Goal: Information Seeking & Learning: Learn about a topic

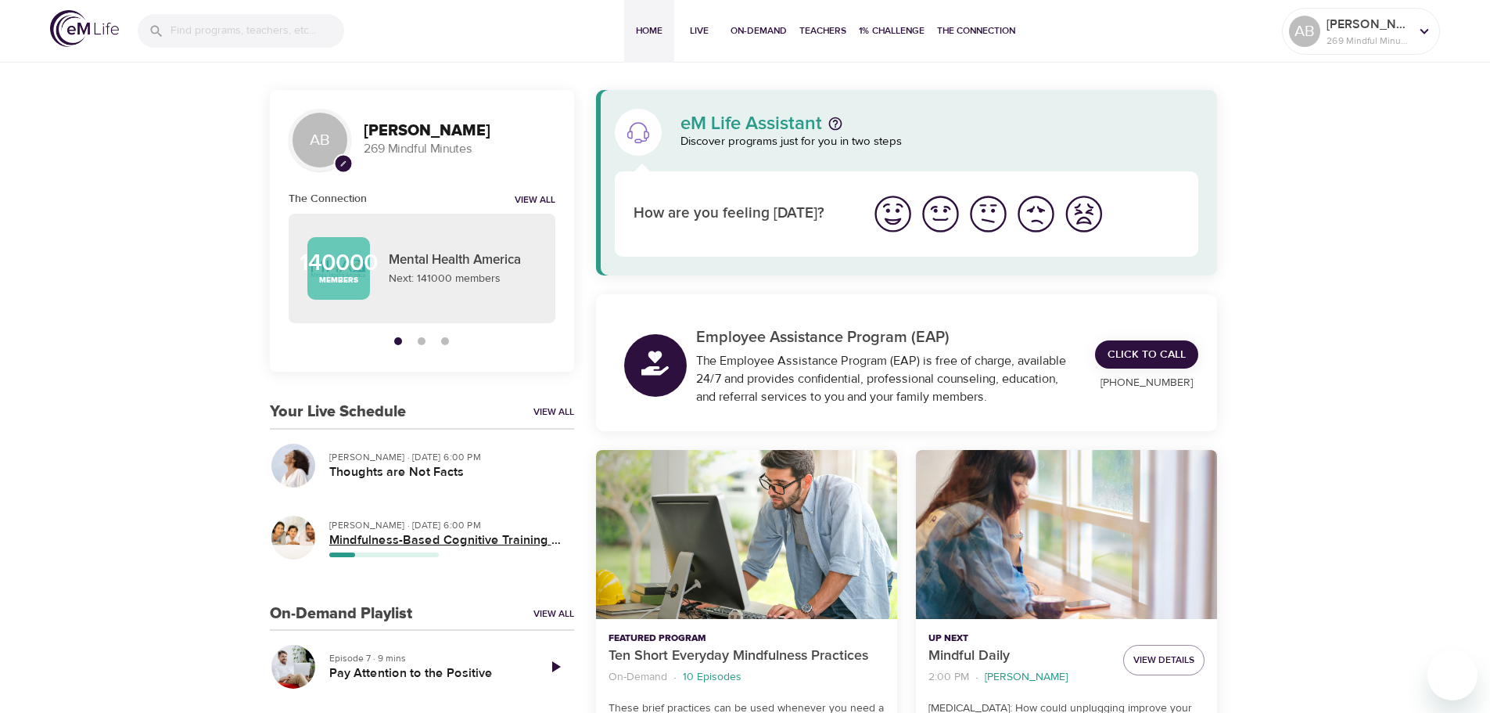
click at [346, 545] on h5 "Mindfulness-Based Cognitive Training (MBCT)" at bounding box center [445, 540] width 232 height 16
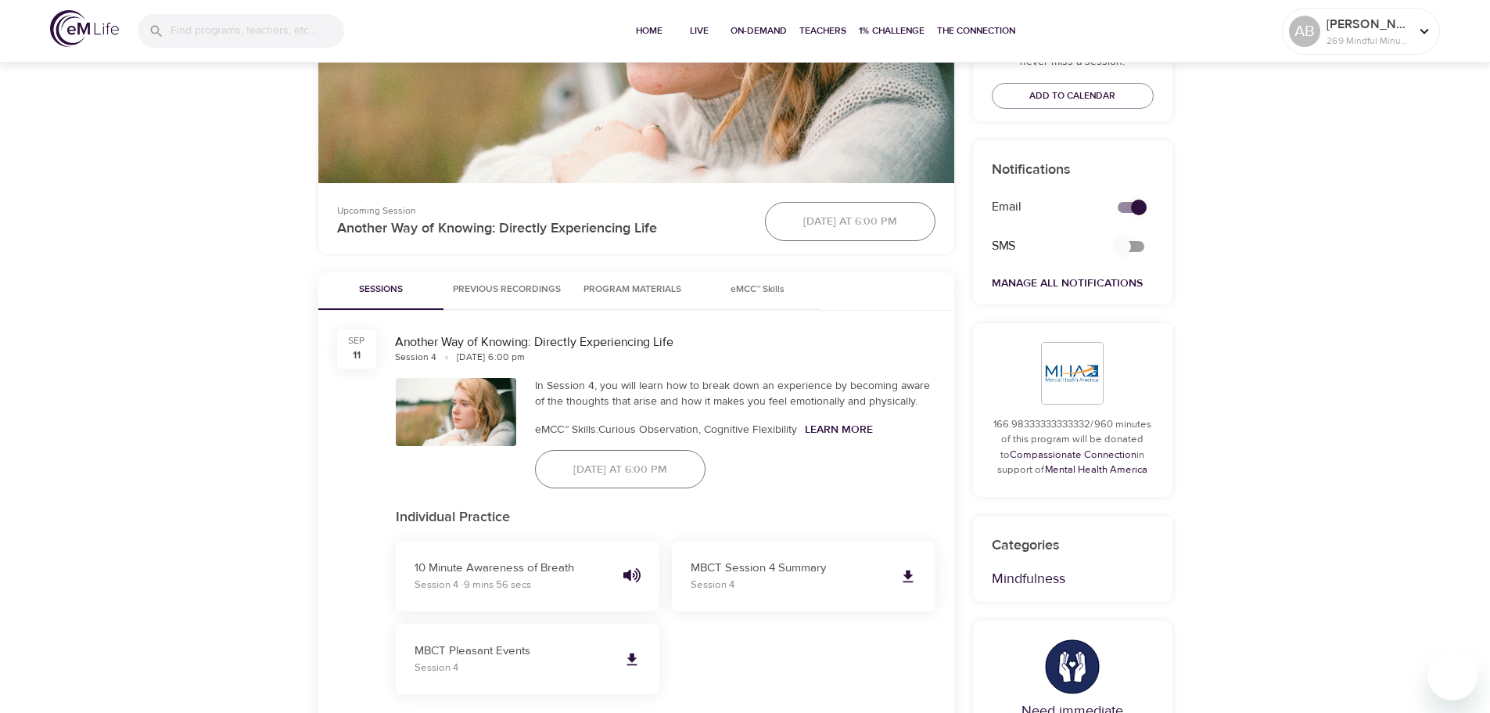
scroll to position [548, 0]
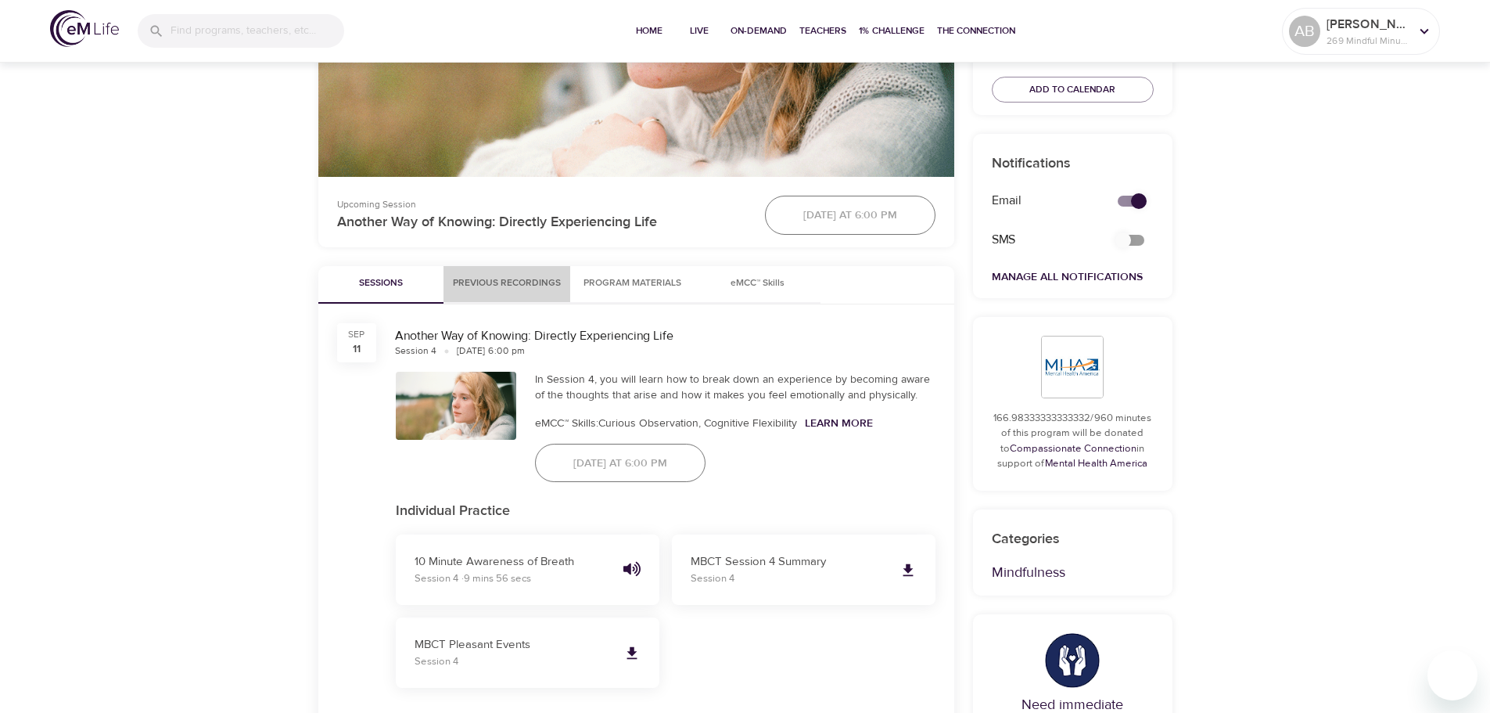
click at [555, 286] on span "Previous Recordings" at bounding box center [507, 283] width 108 height 16
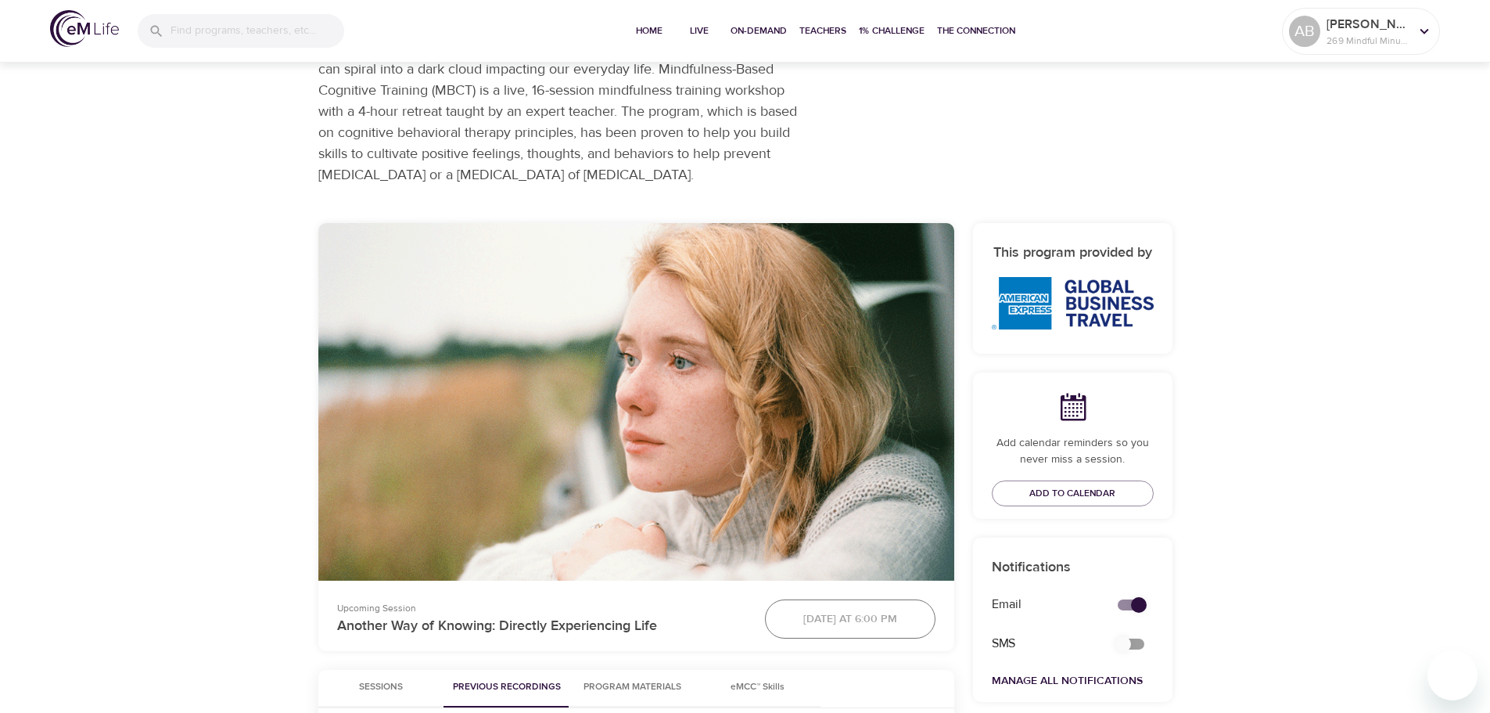
scroll to position [0, 0]
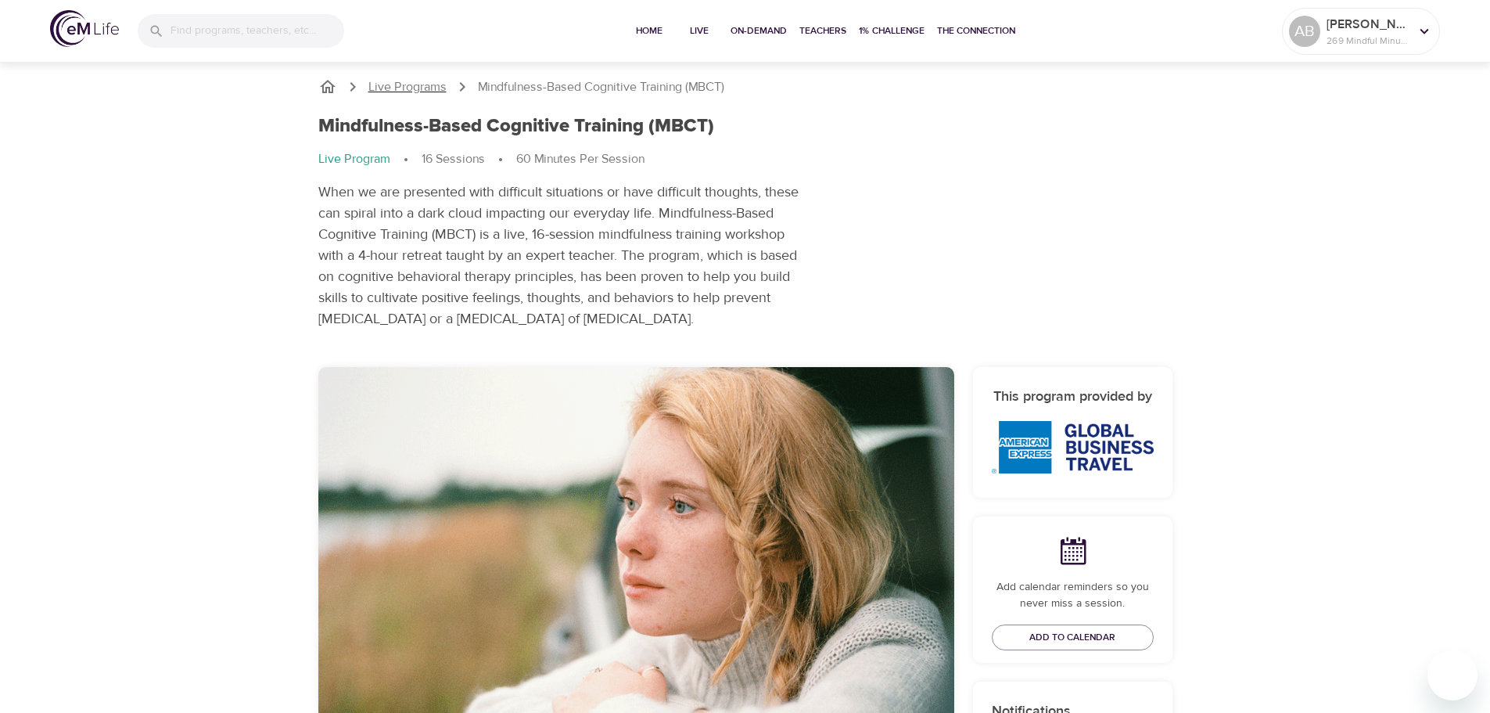
click at [403, 88] on p "Live Programs" at bounding box center [407, 87] width 78 height 18
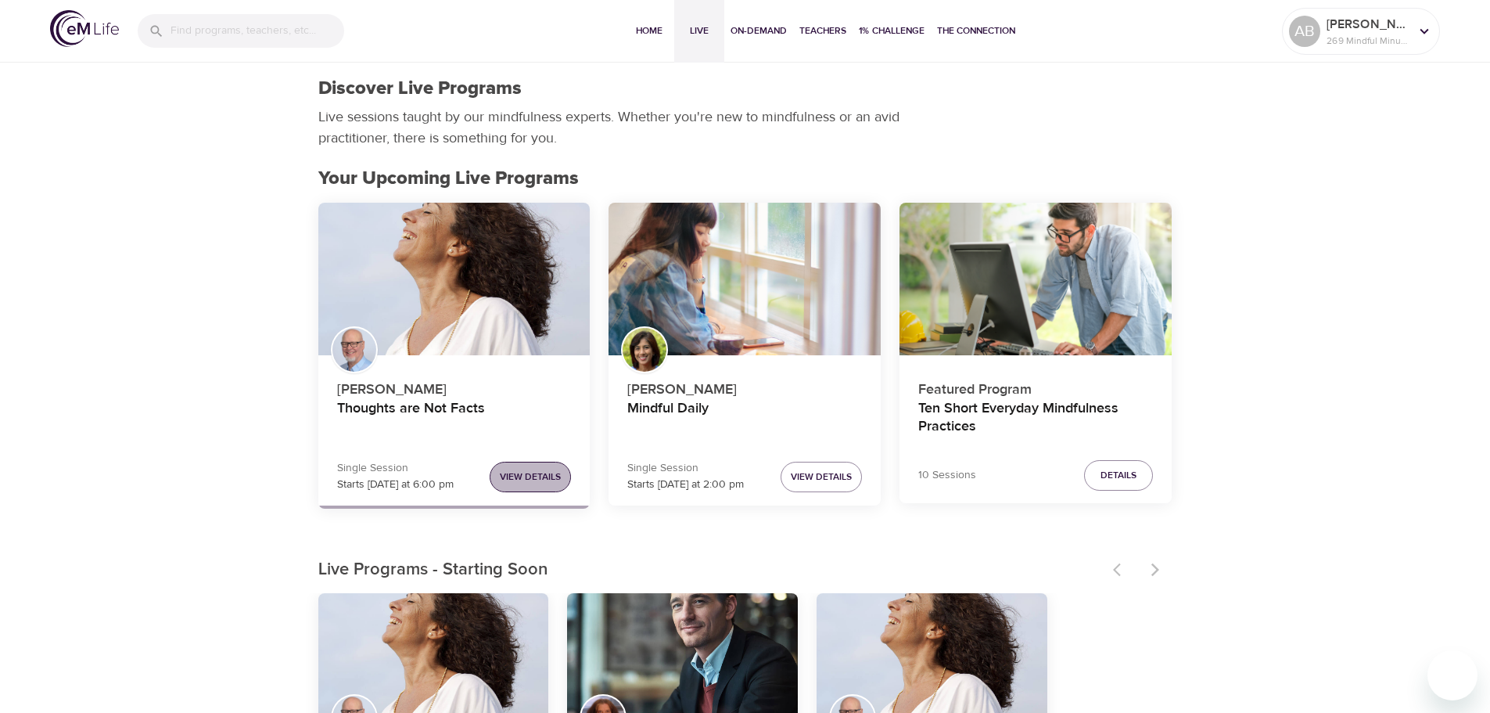
click at [521, 482] on span "View Details" at bounding box center [530, 477] width 61 height 16
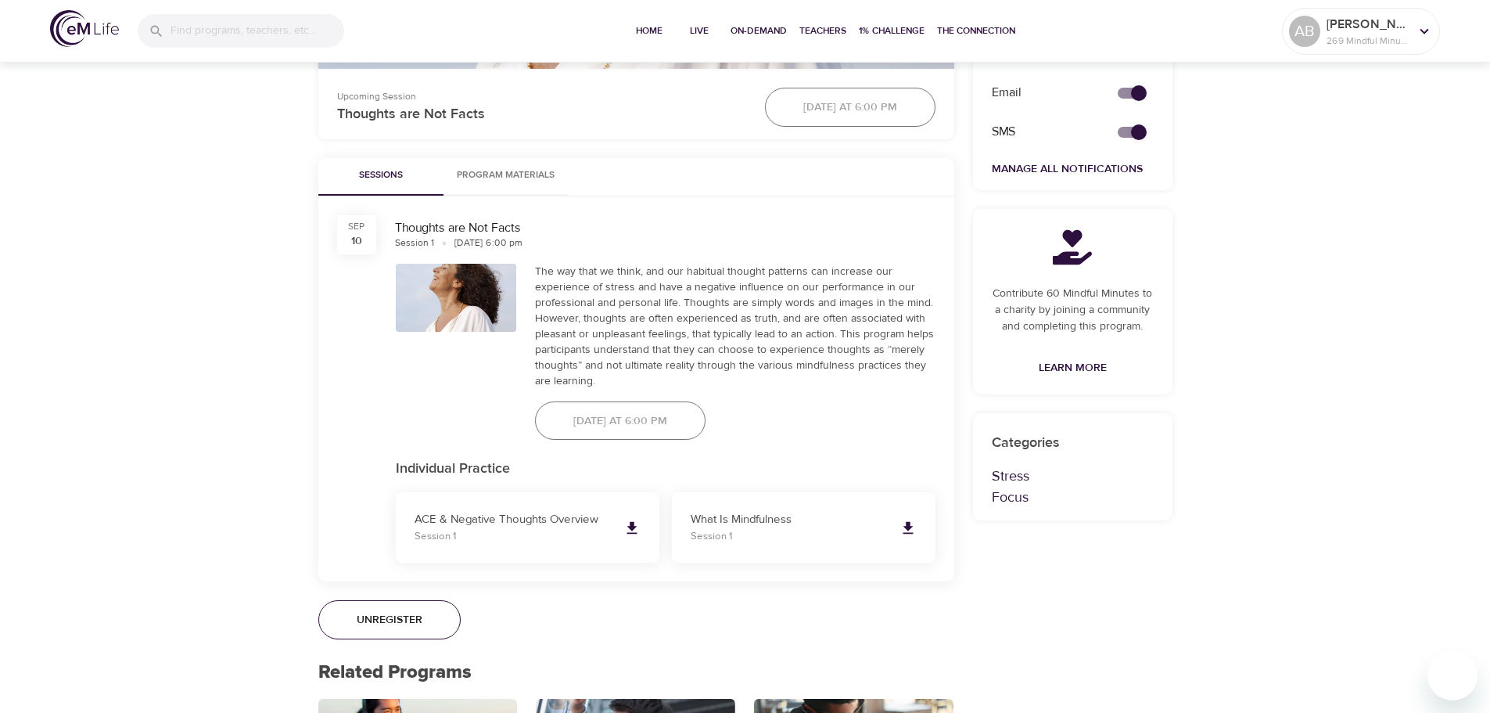
scroll to position [704, 0]
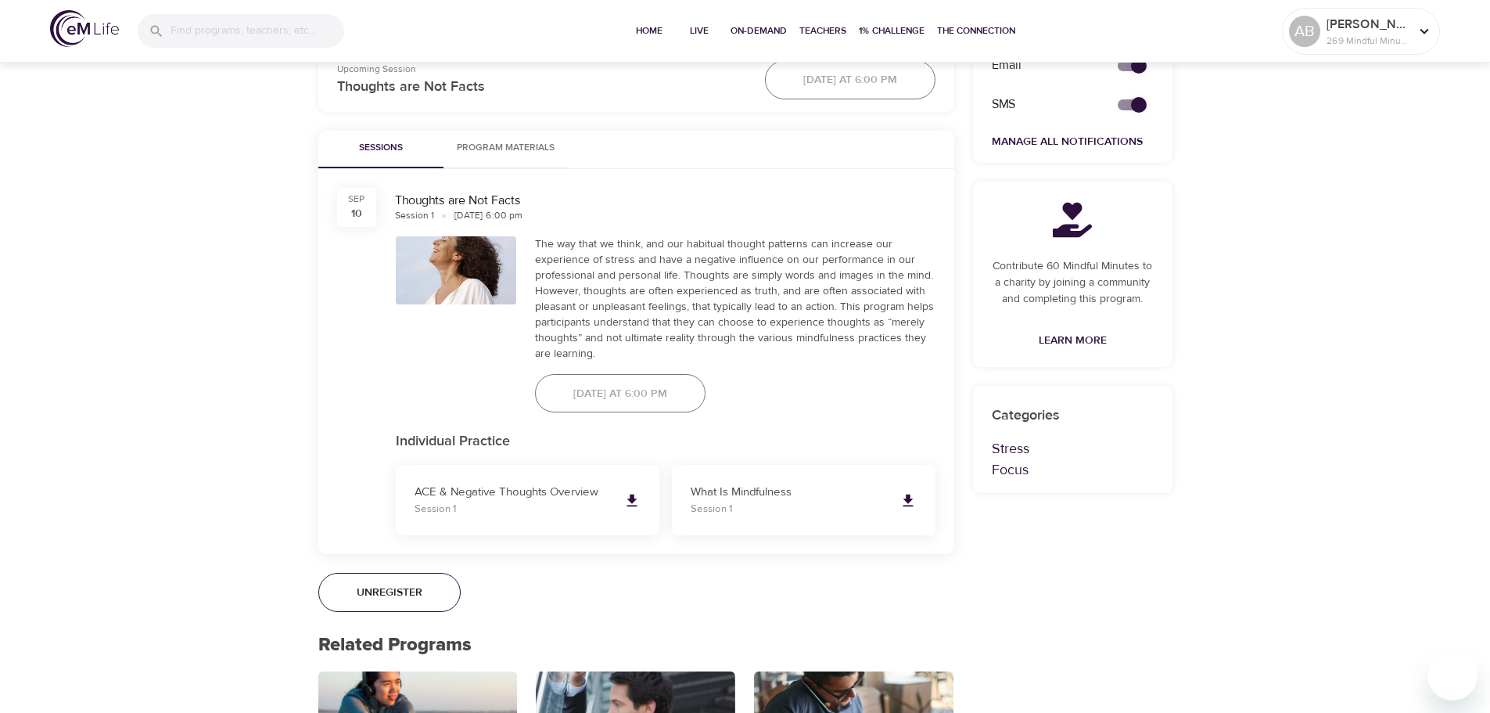
click at [522, 145] on span "Program Materials" at bounding box center [506, 148] width 106 height 16
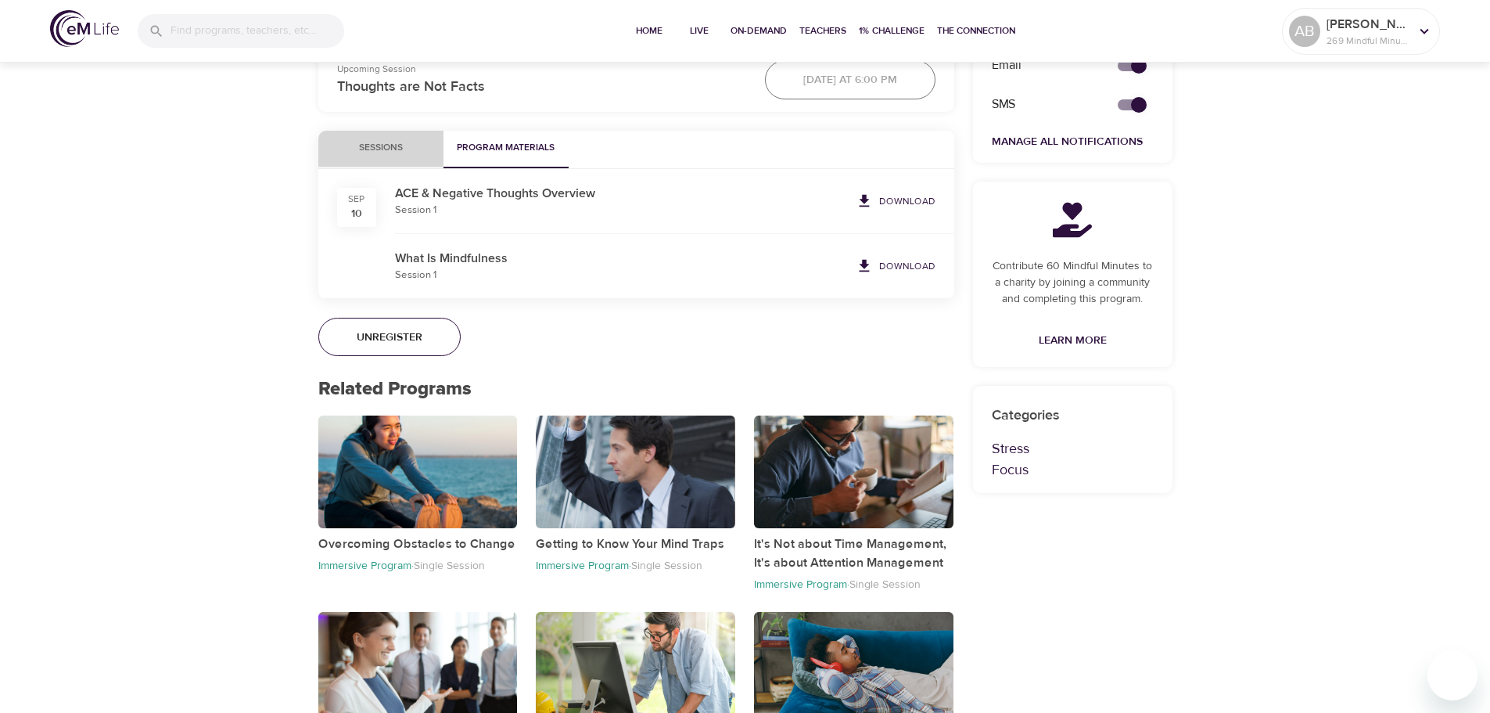
click at [397, 149] on span "Sessions" at bounding box center [381, 148] width 106 height 16
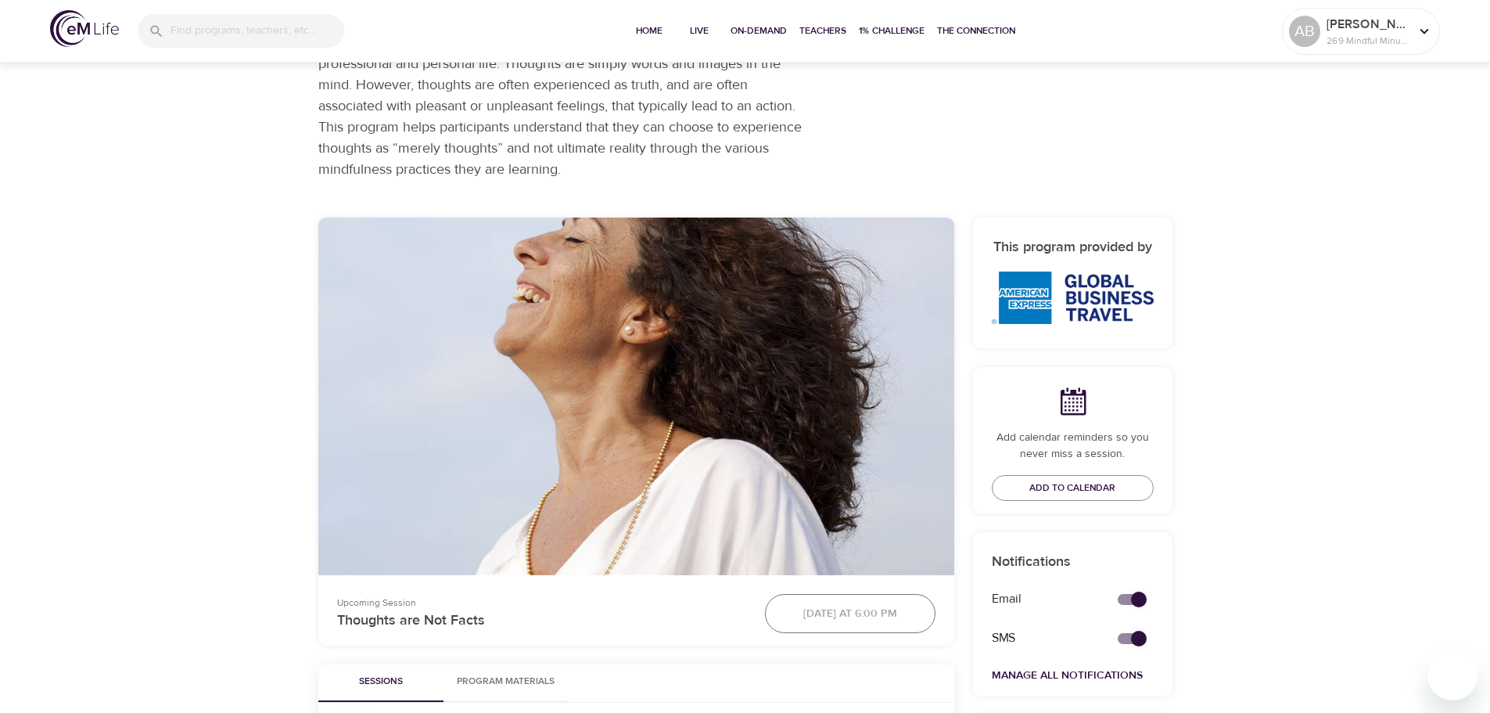
scroll to position [0, 0]
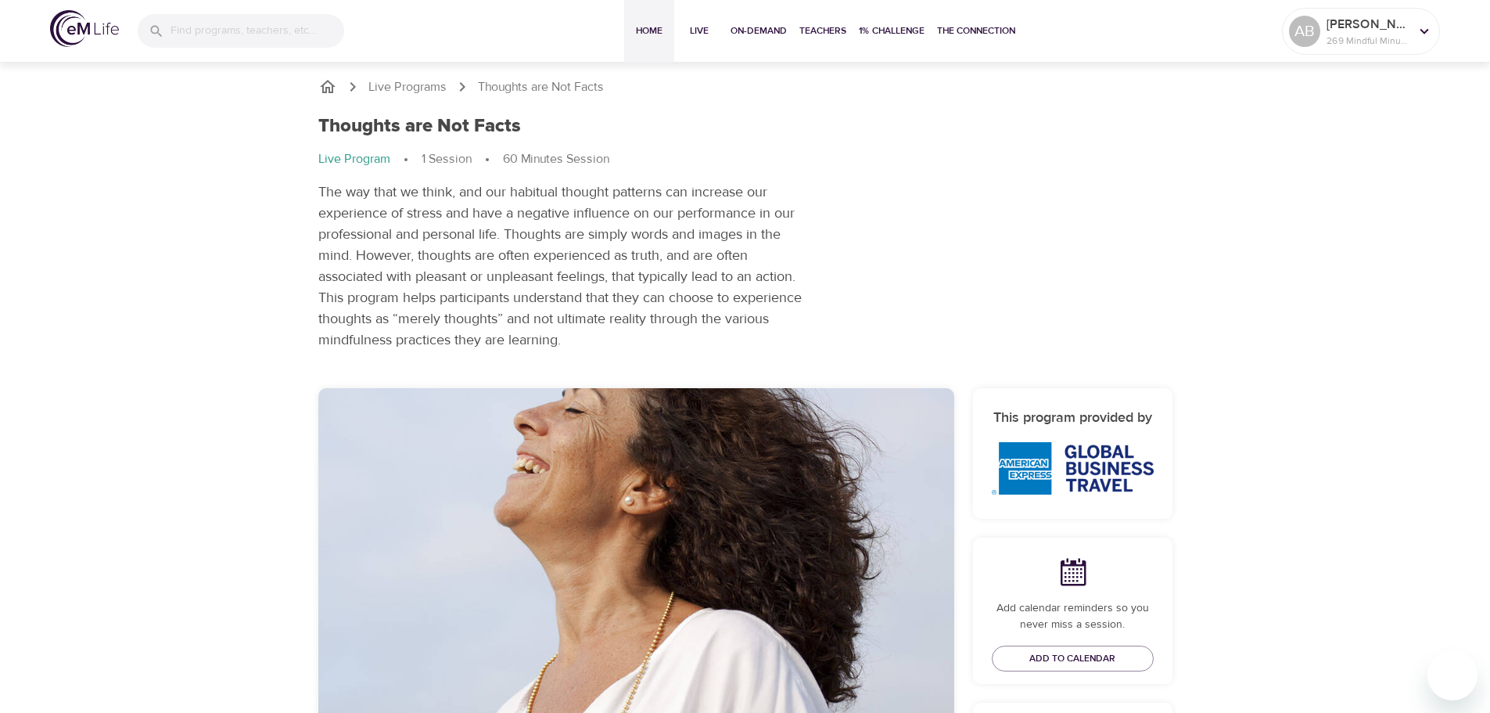
click at [641, 30] on span "Home" at bounding box center [649, 31] width 38 height 16
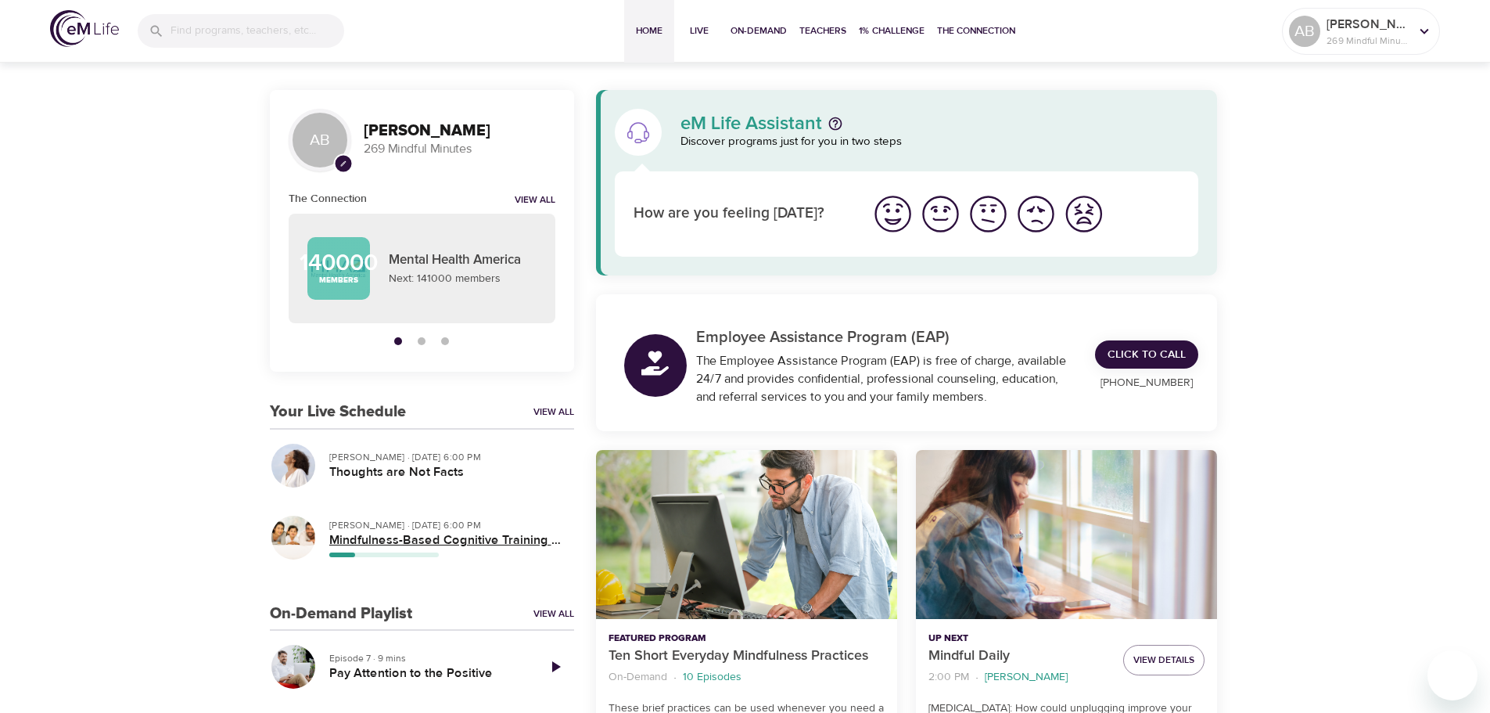
click at [415, 542] on h5 "Mindfulness-Based Cognitive Training (MBCT)" at bounding box center [445, 540] width 232 height 16
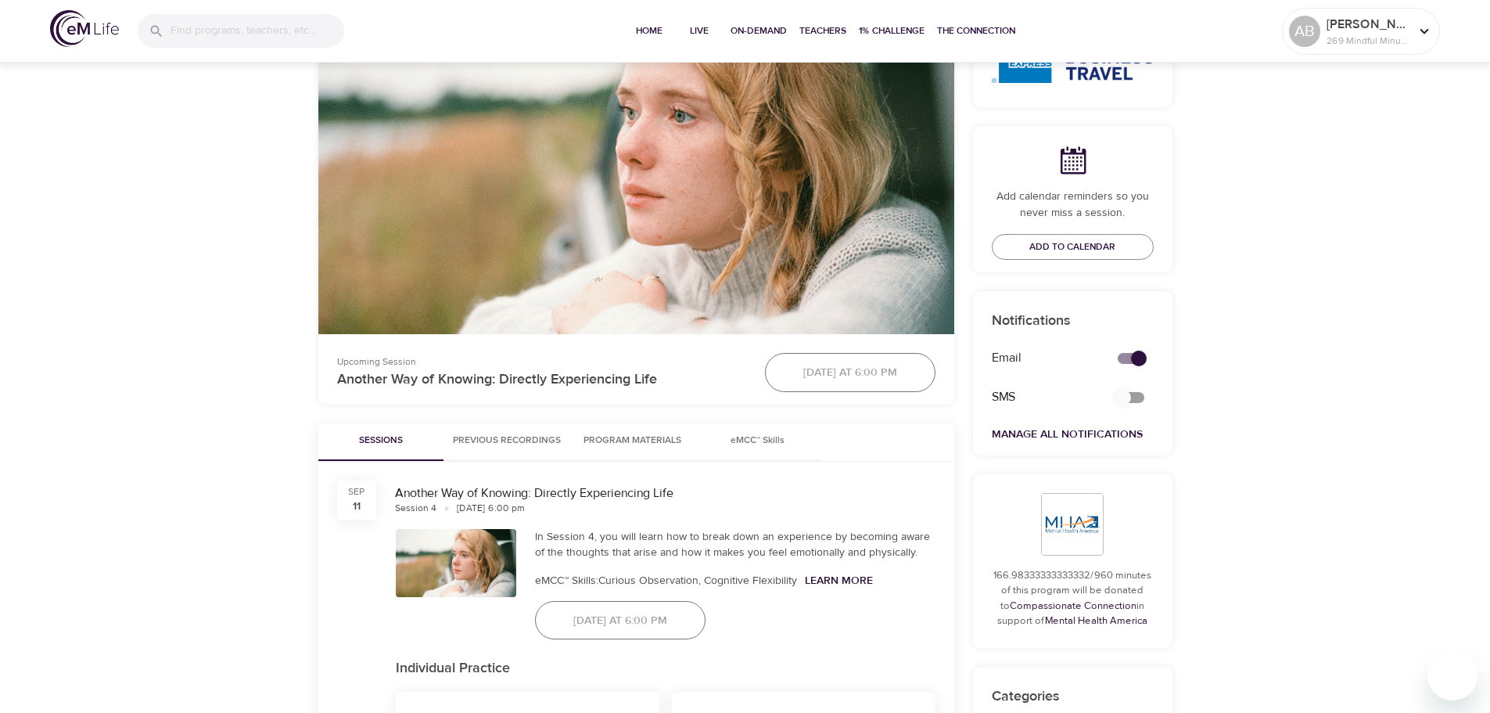
scroll to position [469, 0]
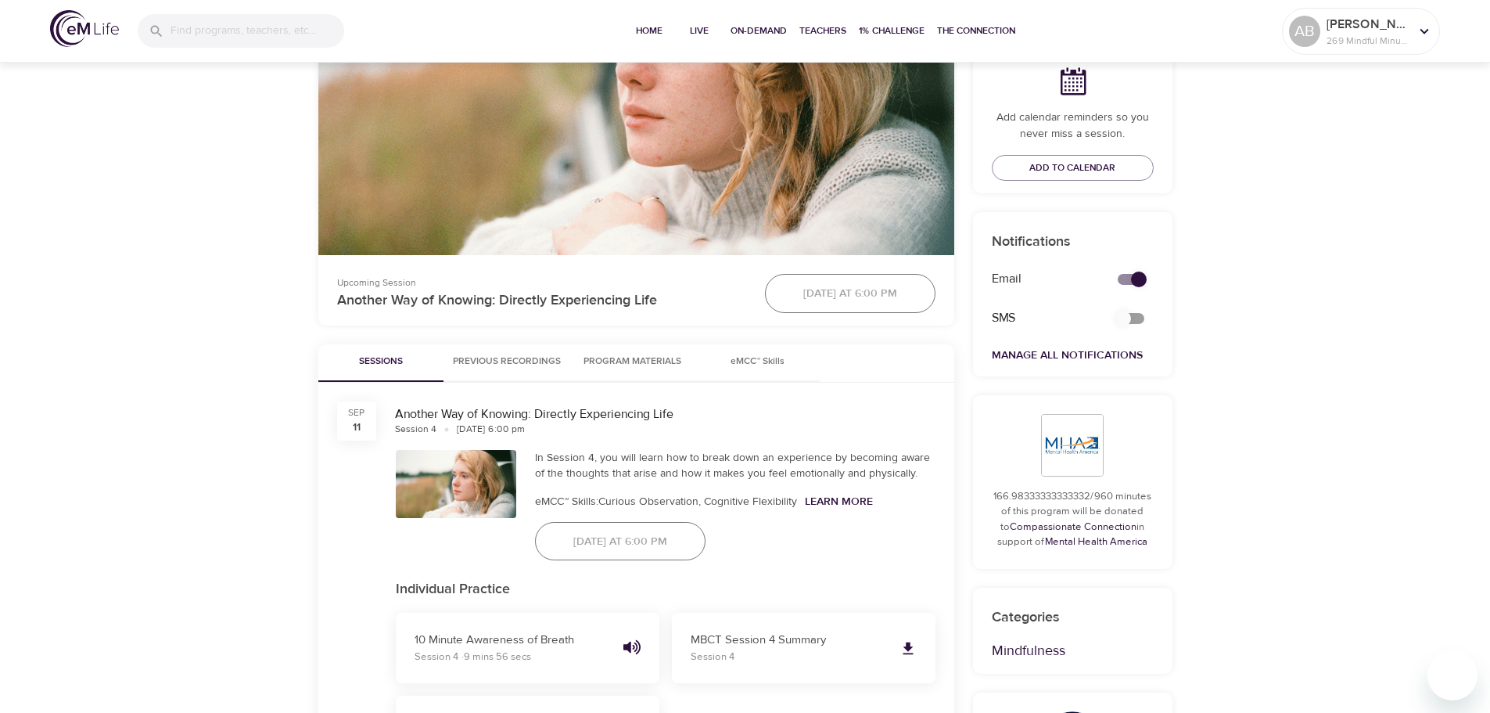
click at [542, 345] on button "Previous Recordings" at bounding box center [506, 363] width 127 height 38
